Goal: Communication & Community: Connect with others

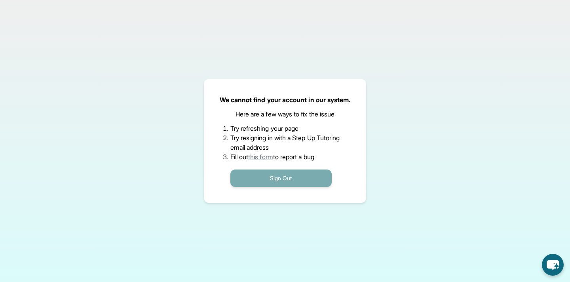
click at [296, 174] on button "Sign Out" at bounding box center [280, 177] width 101 height 17
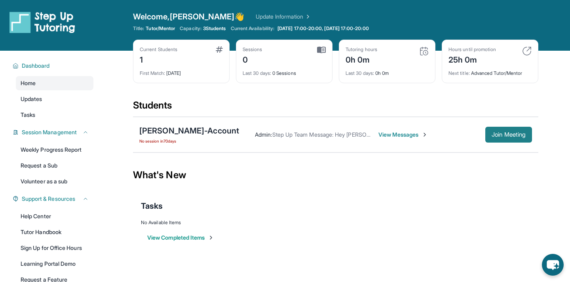
click at [497, 136] on span "Join Meeting" at bounding box center [508, 134] width 34 height 5
click at [378, 26] on icon at bounding box center [375, 28] width 6 height 6
